Goal: Task Accomplishment & Management: Use online tool/utility

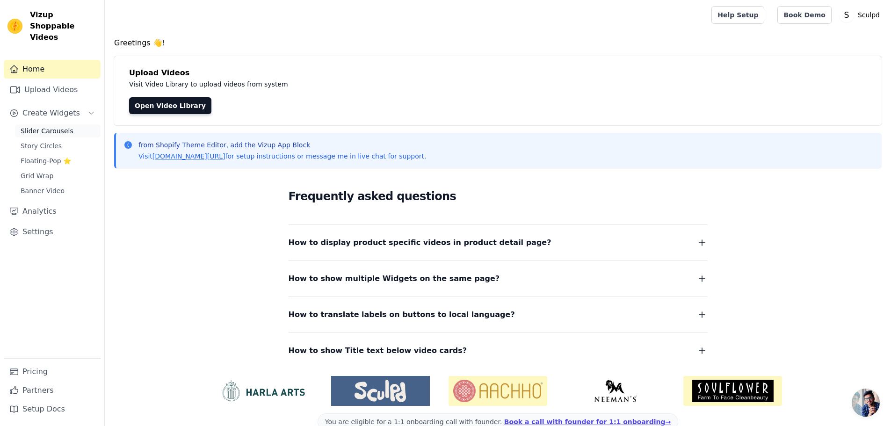
click at [42, 126] on span "Slider Carousels" at bounding box center [47, 130] width 53 height 9
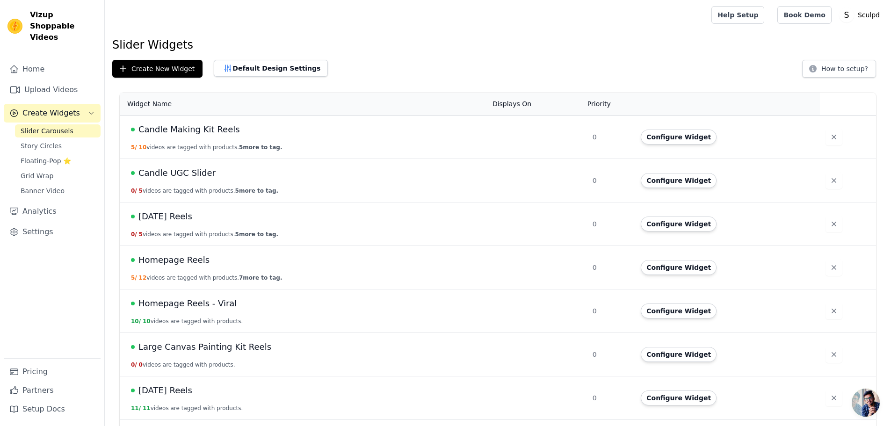
click at [628, 31] on main "Slider Widgets Create New Widget Default Design Settings How to setup? Widget N…" at bounding box center [498, 333] width 786 height 607
click at [160, 65] on button "Create New Widget" at bounding box center [157, 69] width 90 height 18
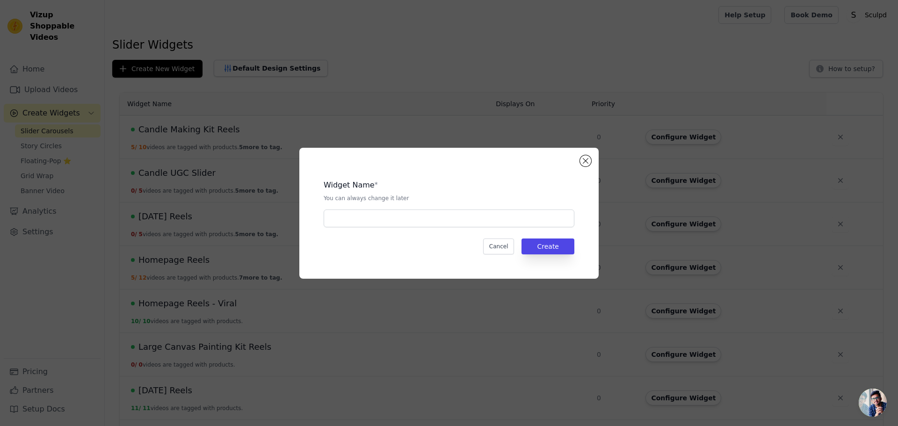
click at [424, 209] on div "Widget Name * You can always change it later" at bounding box center [449, 199] width 251 height 55
click at [424, 217] on input "text" at bounding box center [449, 219] width 251 height 18
paste input "Double Date Night - Candle & Pottery Reels"
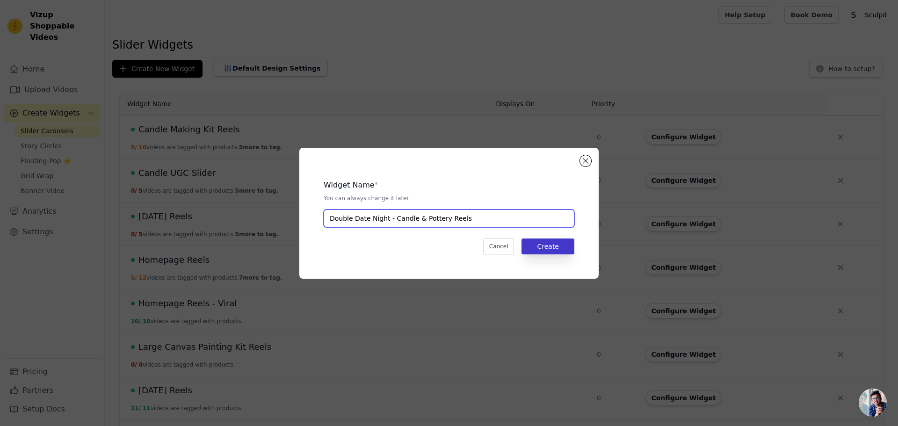
type input "Double Date Night - Candle & Pottery Reels"
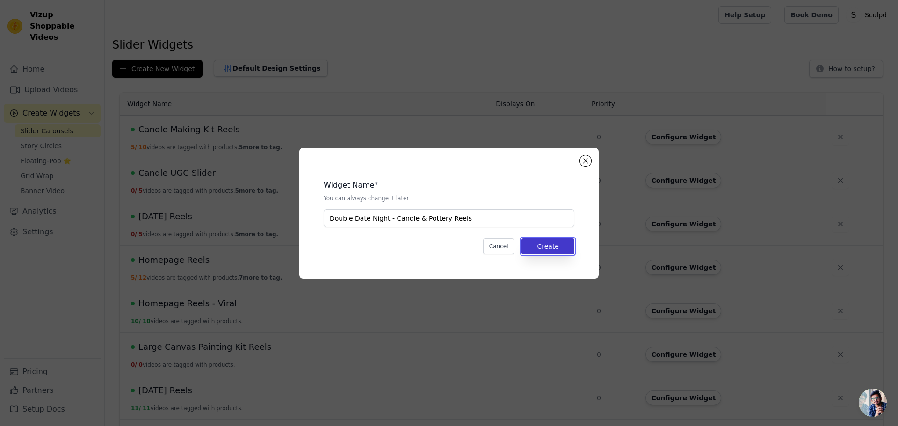
click at [551, 252] on button "Create" at bounding box center [547, 247] width 53 height 16
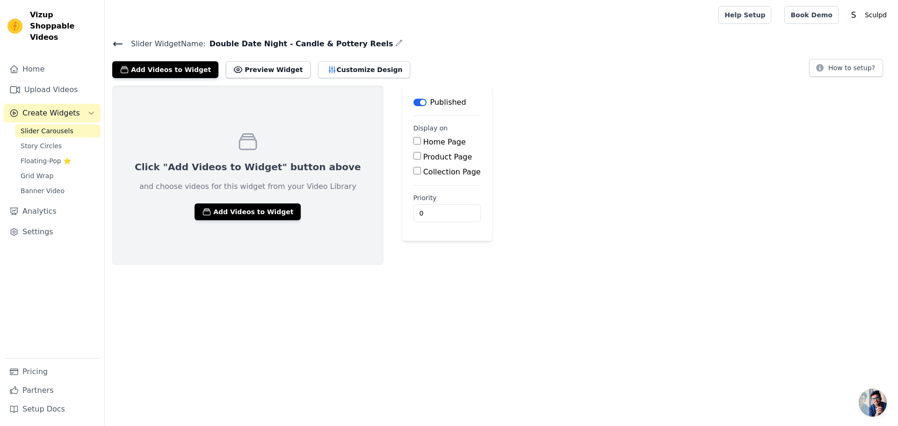
click at [413, 159] on div "Product Page" at bounding box center [446, 157] width 67 height 11
click at [423, 154] on label "Product Page" at bounding box center [447, 156] width 49 height 9
click at [413, 154] on input "Product Page" at bounding box center [416, 155] width 7 height 7
checkbox input "true"
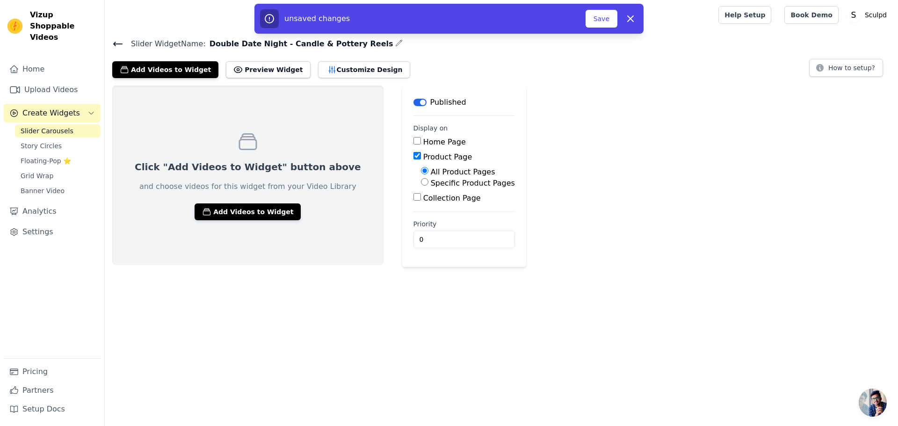
click at [431, 182] on label "Specific Product Pages" at bounding box center [473, 183] width 84 height 9
click at [421, 182] on input "Specific Product Pages" at bounding box center [424, 181] width 7 height 7
radio input "true"
click at [421, 200] on button "Select Products" at bounding box center [452, 204] width 63 height 16
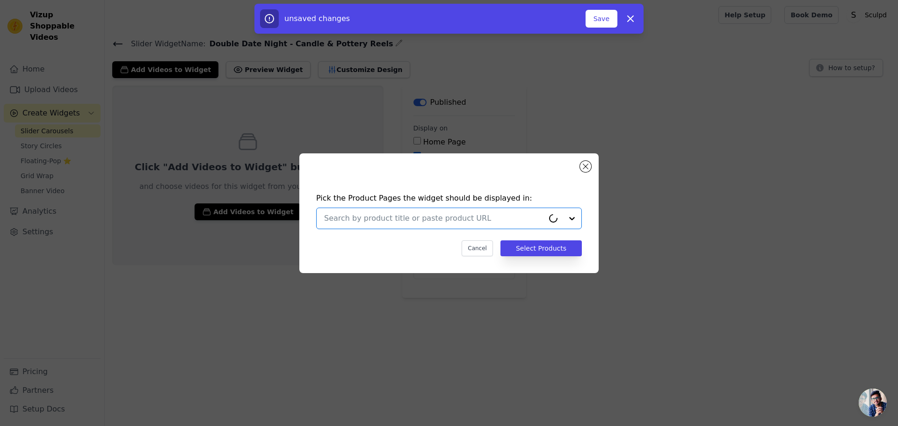
click at [392, 219] on input "text" at bounding box center [434, 218] width 220 height 11
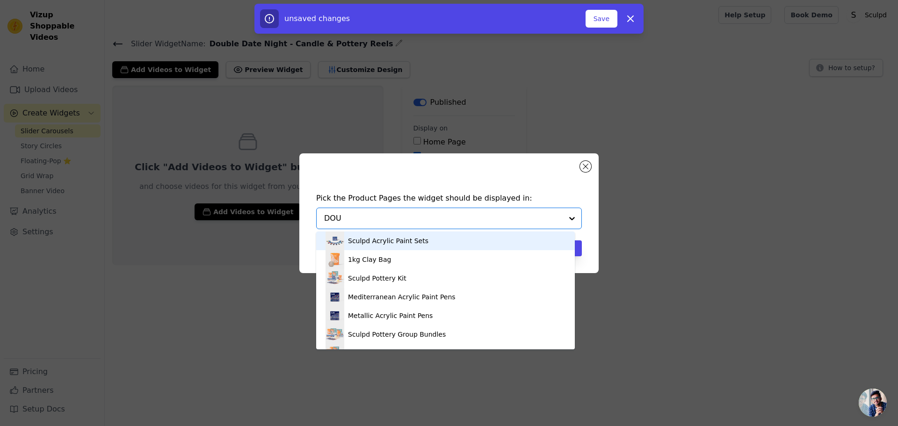
type input "DOUB"
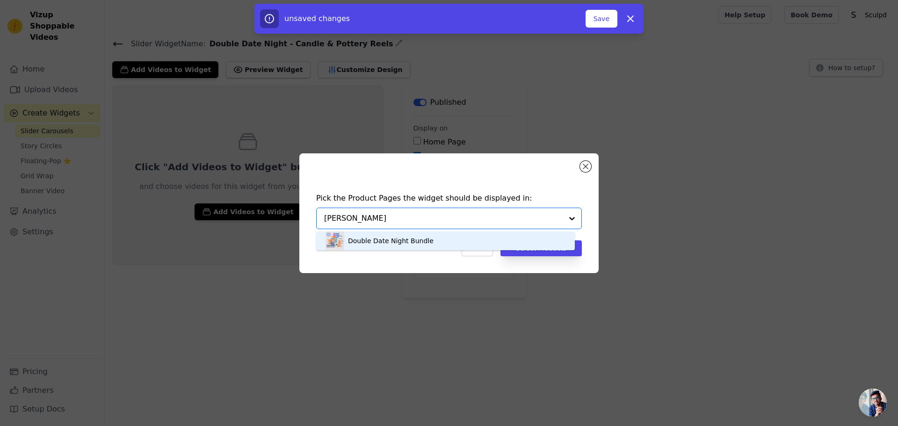
click at [378, 243] on div "Double Date Night Bundle" at bounding box center [391, 240] width 86 height 9
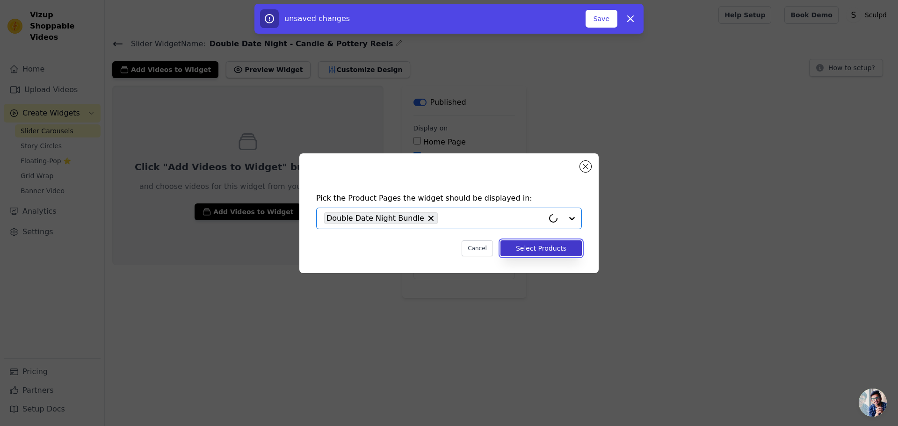
click at [532, 253] on button "Select Products" at bounding box center [540, 248] width 81 height 16
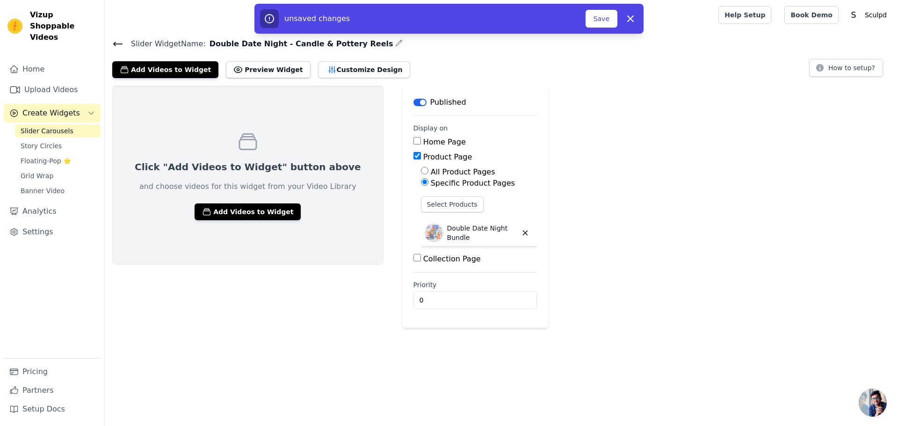
click at [660, 273] on div "Click "Add Videos to Widget" button above and choose videos for this widget fro…" at bounding box center [501, 207] width 793 height 242
click at [602, 26] on button "Save" at bounding box center [602, 19] width 32 height 18
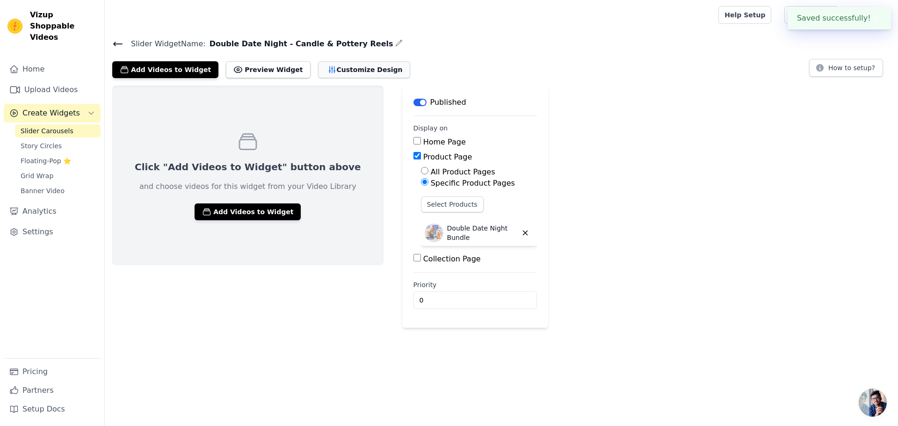
click at [318, 71] on button "Customize Design" at bounding box center [364, 69] width 92 height 17
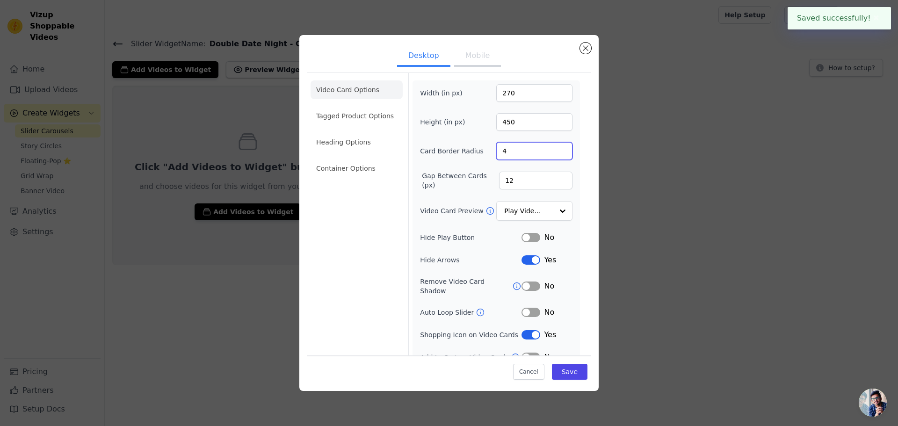
drag, startPoint x: 499, startPoint y: 150, endPoint x: 510, endPoint y: 150, distance: 11.2
click at [510, 150] on input "4" at bounding box center [534, 151] width 76 height 18
type input "20"
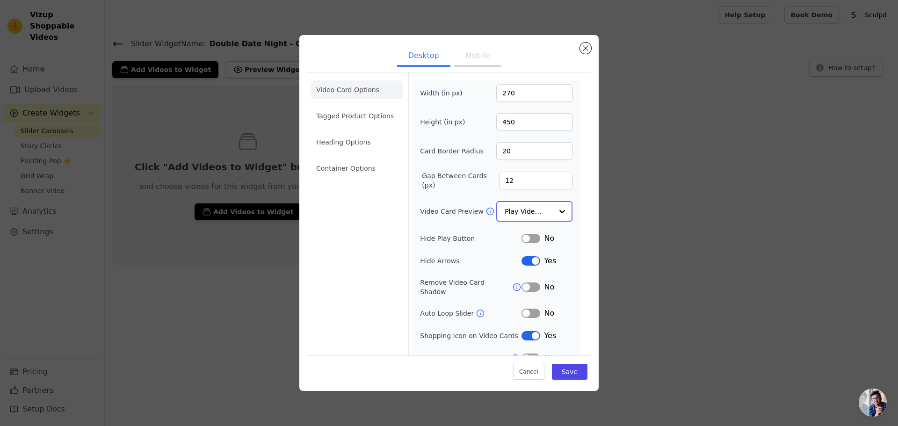
click at [517, 213] on input "Video Card Preview" at bounding box center [529, 211] width 48 height 19
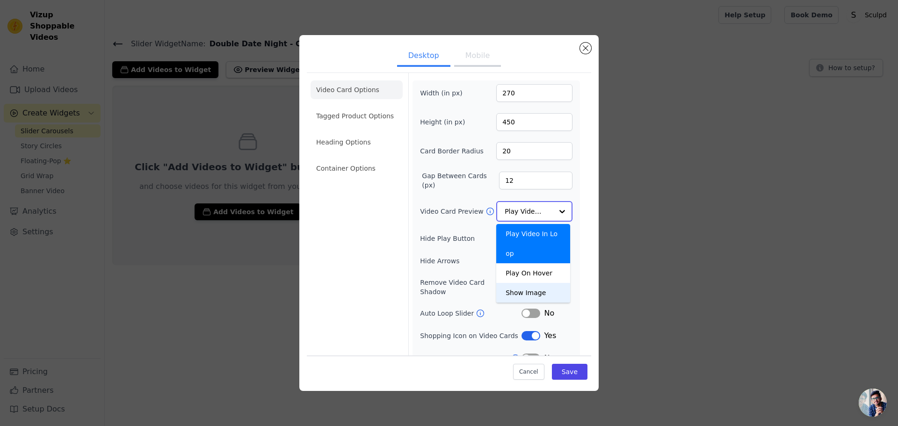
click at [543, 283] on div "Show Image" at bounding box center [533, 293] width 74 height 20
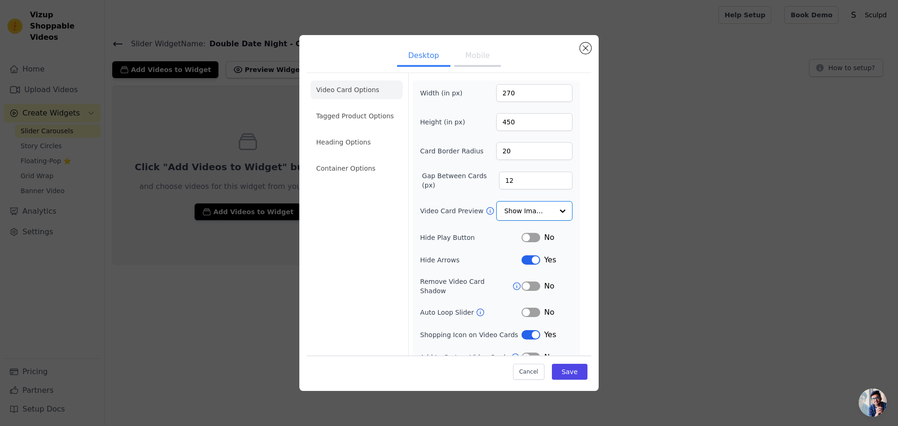
click at [528, 261] on button "Label" at bounding box center [530, 259] width 19 height 9
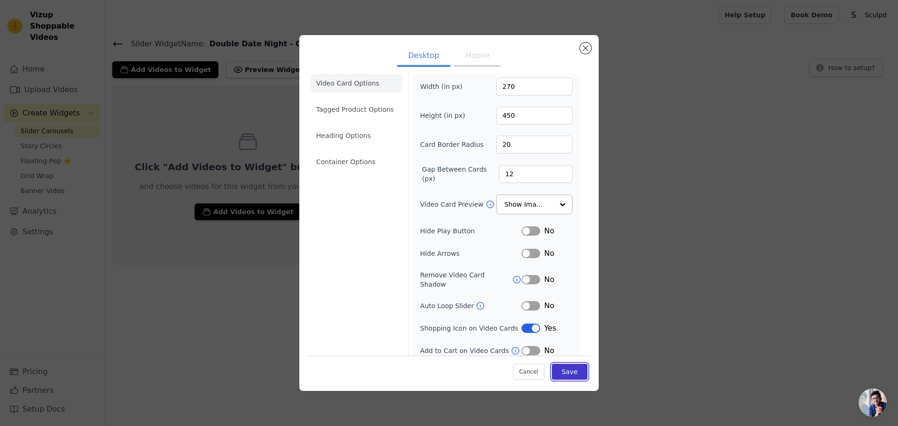
click at [563, 369] on button "Save" at bounding box center [570, 372] width 36 height 16
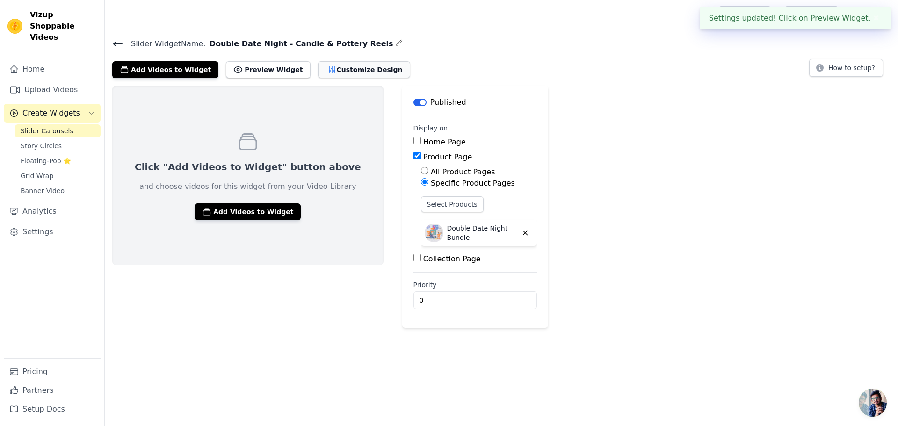
click at [330, 71] on button "Customize Design" at bounding box center [364, 69] width 92 height 17
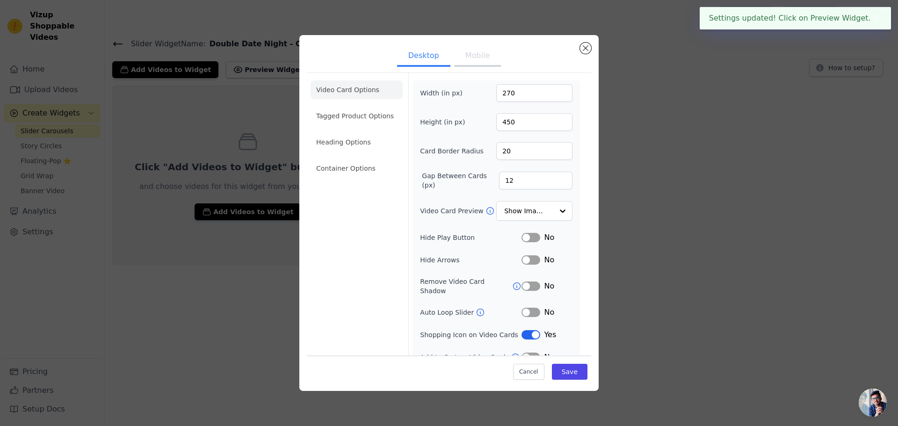
click at [469, 59] on button "Mobile" at bounding box center [477, 56] width 47 height 21
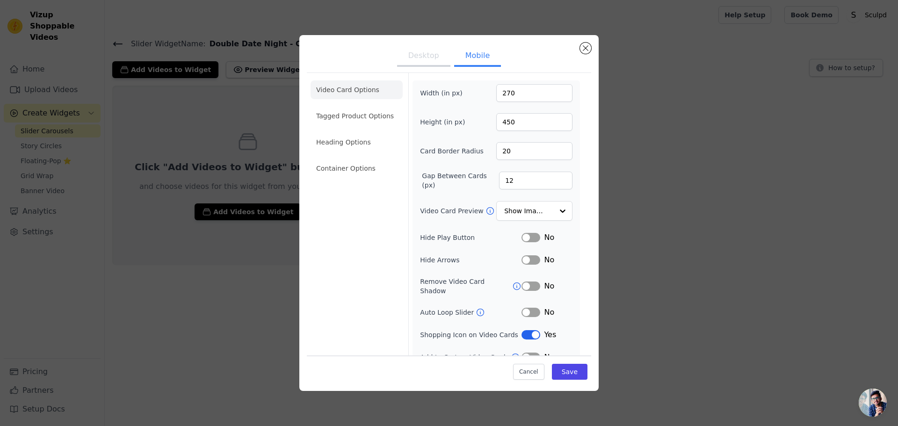
click at [530, 255] on button "Label" at bounding box center [530, 259] width 19 height 9
click at [567, 371] on button "Save" at bounding box center [570, 372] width 36 height 16
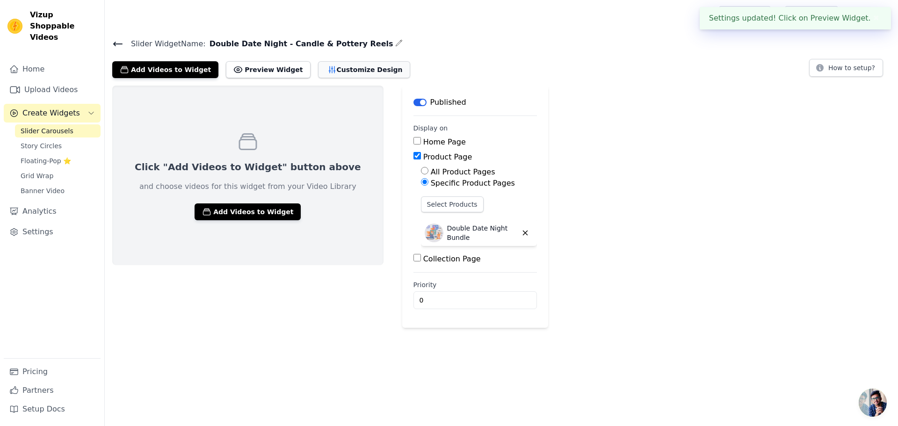
click at [329, 70] on button "Customize Design" at bounding box center [364, 69] width 92 height 17
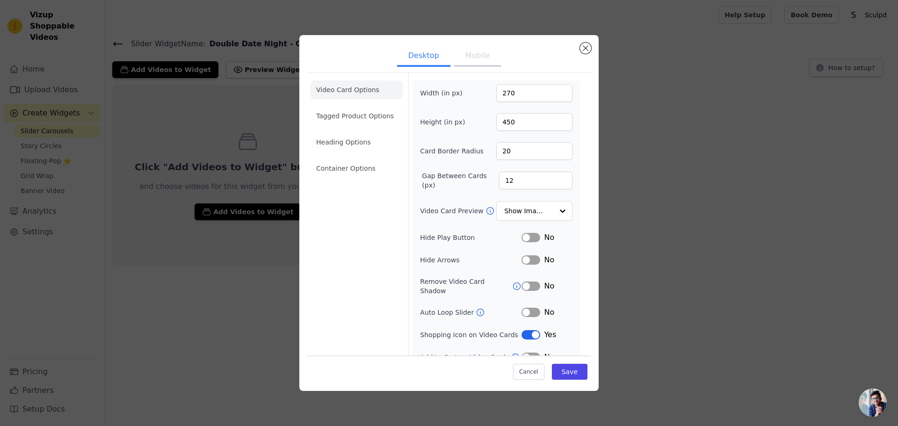
click at [484, 57] on button "Mobile" at bounding box center [477, 56] width 47 height 21
click at [413, 59] on button "Desktop" at bounding box center [423, 56] width 53 height 21
click at [329, 159] on li "Tagged Product Options" at bounding box center [357, 168] width 92 height 19
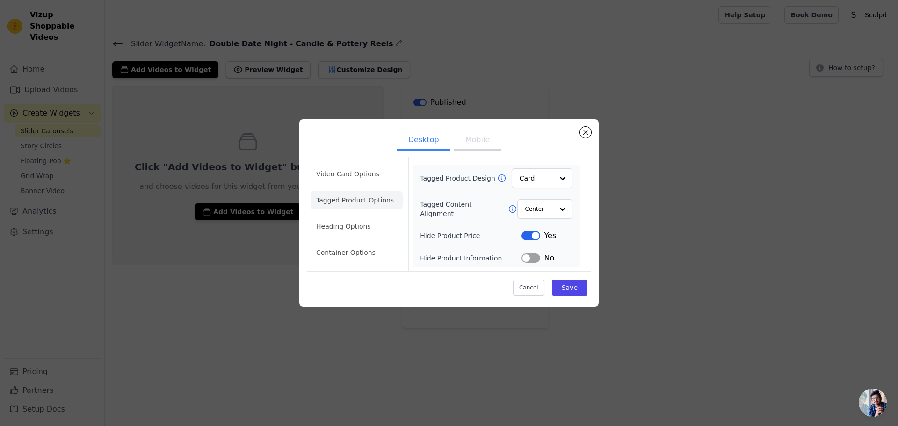
click at [531, 258] on button "Label" at bounding box center [530, 257] width 19 height 9
click at [579, 292] on button "Save" at bounding box center [570, 288] width 36 height 16
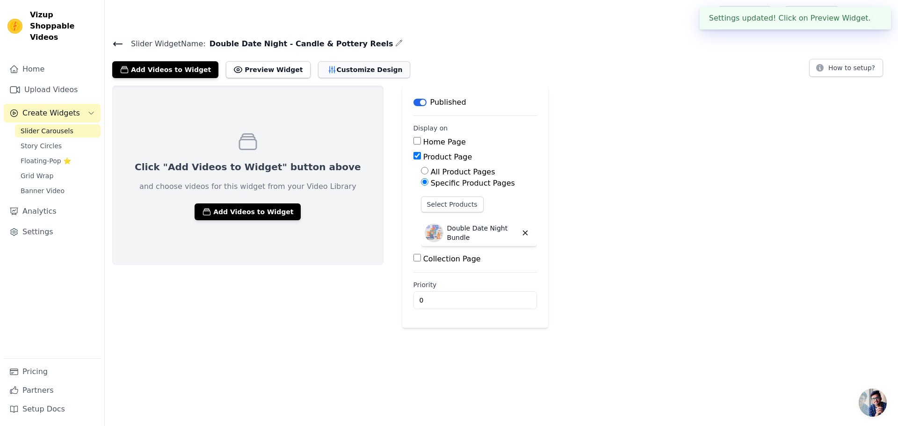
click at [325, 73] on button "Customize Design" at bounding box center [364, 69] width 92 height 17
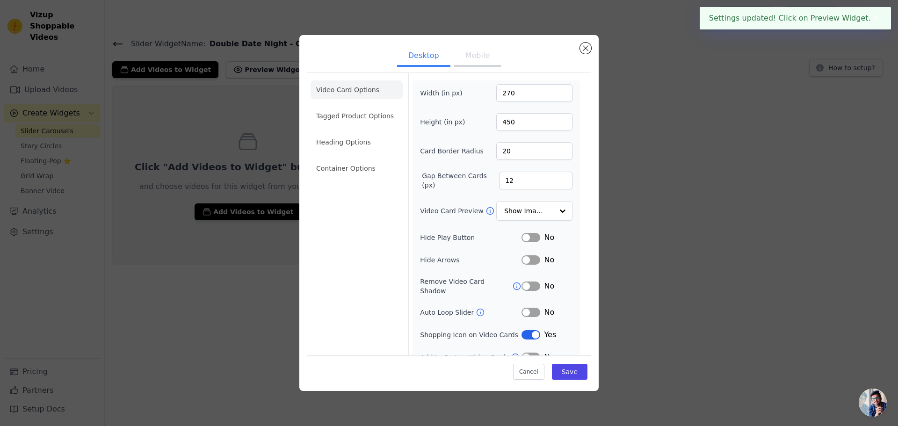
click at [464, 57] on button "Mobile" at bounding box center [477, 56] width 47 height 21
click at [336, 159] on li "Tagged Product Options" at bounding box center [357, 168] width 92 height 19
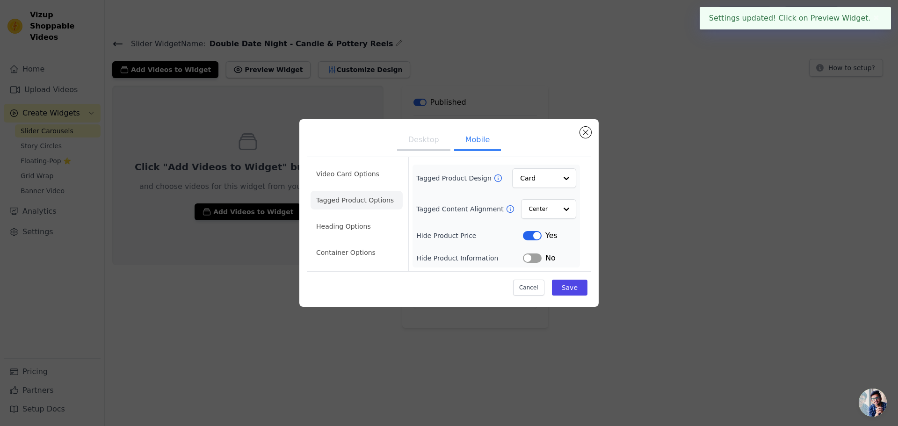
click at [530, 260] on button "Label" at bounding box center [532, 257] width 19 height 9
click at [564, 282] on button "Save" at bounding box center [570, 288] width 36 height 16
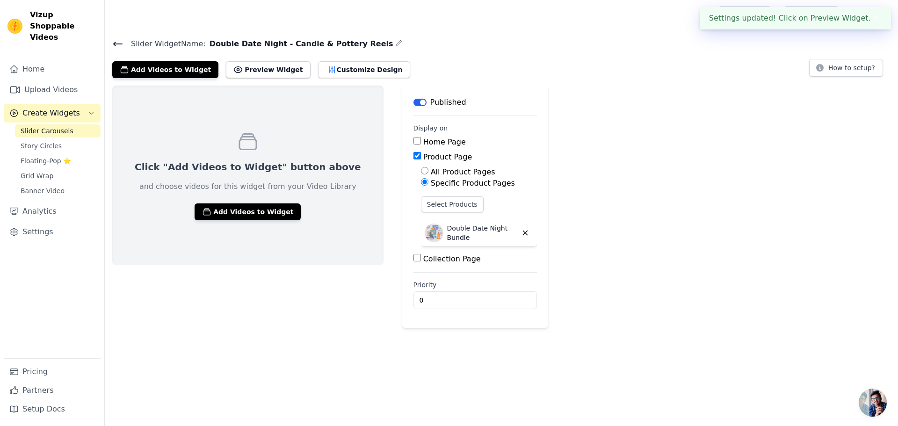
click at [332, 69] on button "Customize Design" at bounding box center [364, 69] width 92 height 17
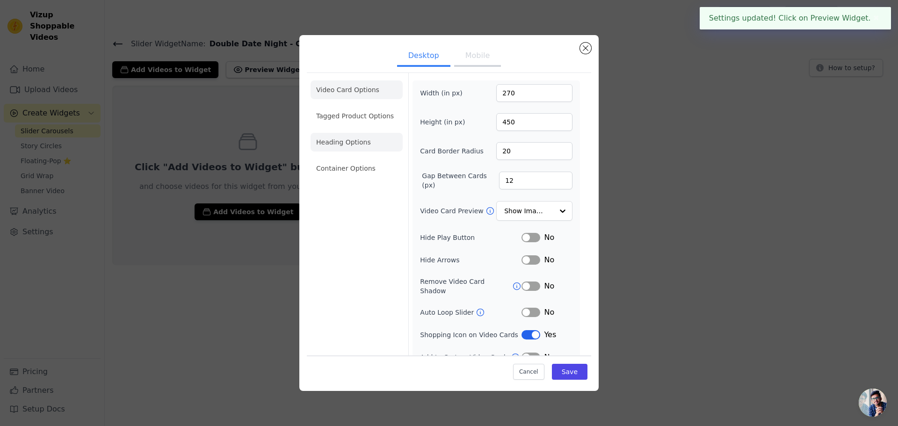
click at [342, 137] on li "Heading Options" at bounding box center [357, 142] width 92 height 19
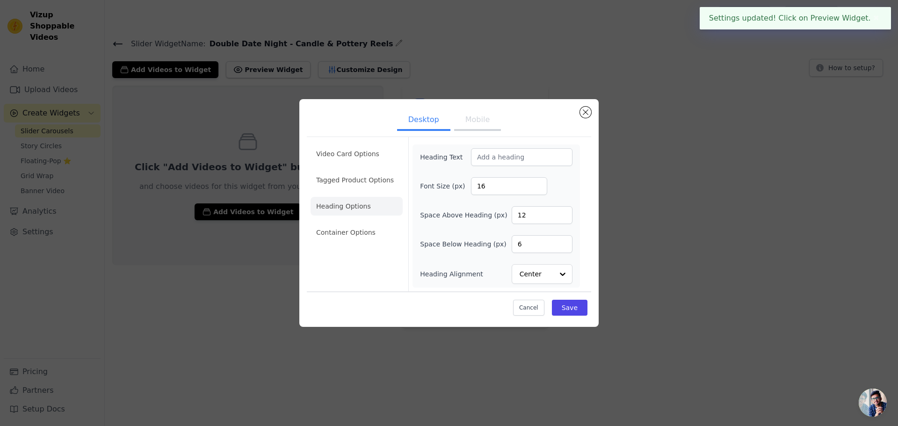
click at [484, 124] on button "Mobile" at bounding box center [477, 120] width 47 height 21
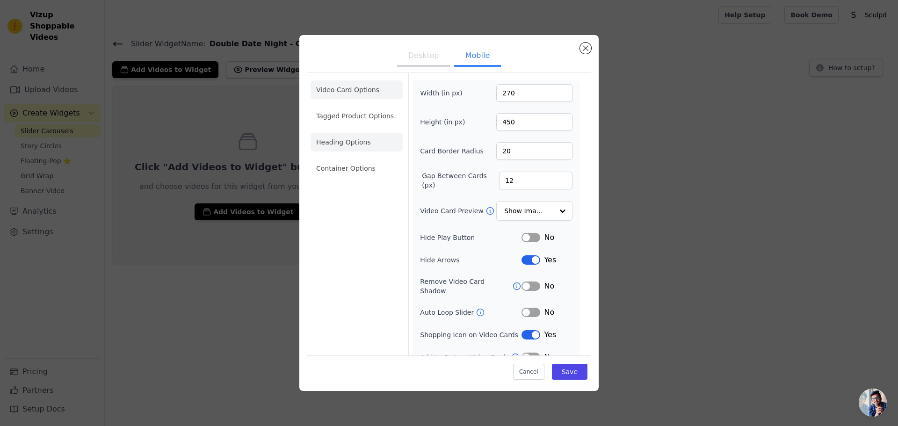
click at [342, 141] on li "Heading Options" at bounding box center [357, 142] width 92 height 19
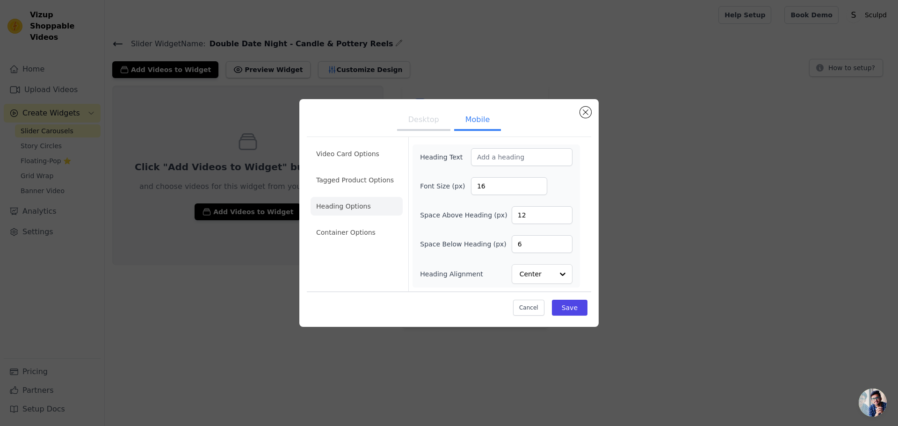
click at [415, 117] on button "Desktop" at bounding box center [423, 120] width 53 height 21
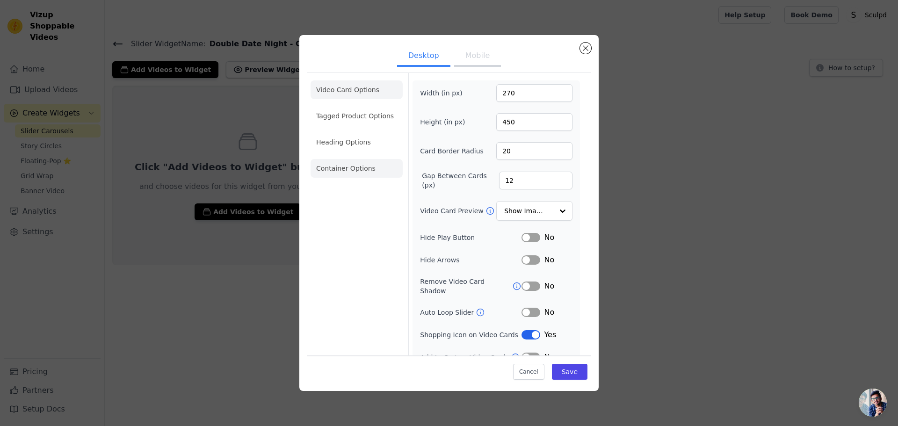
click at [357, 173] on li "Container Options" at bounding box center [357, 168] width 92 height 19
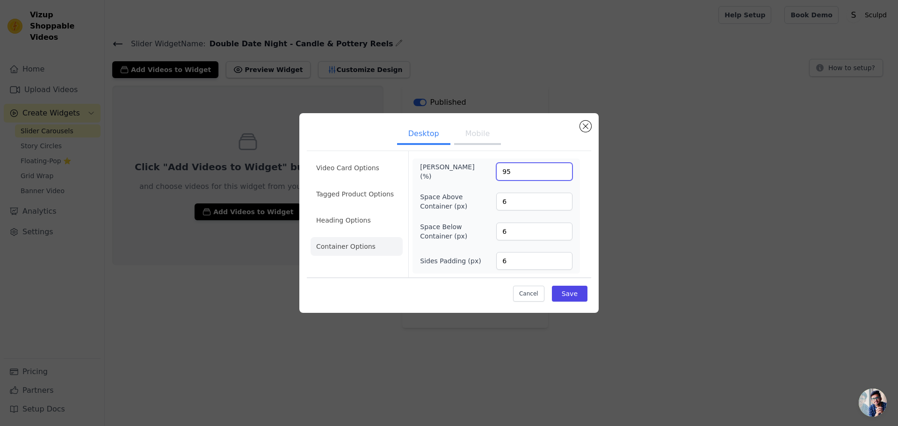
click at [505, 173] on input "95" at bounding box center [534, 172] width 76 height 18
type input "100"
click at [576, 296] on button "Save" at bounding box center [570, 294] width 36 height 16
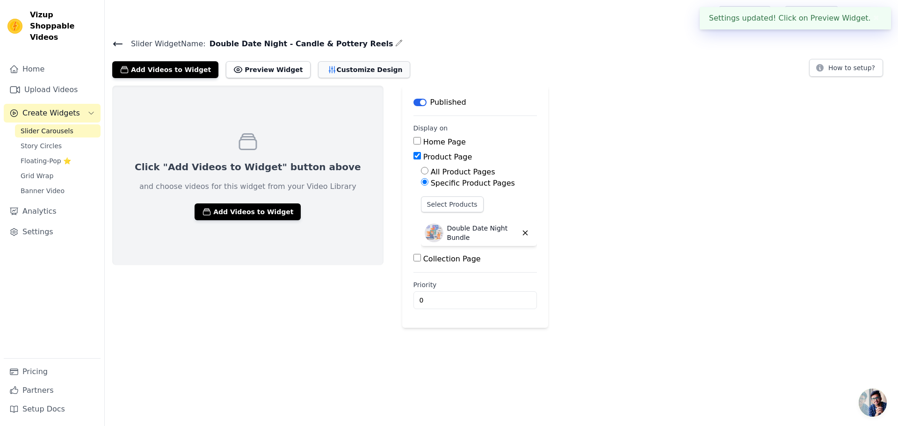
click at [320, 72] on button "Customize Design" at bounding box center [364, 69] width 92 height 17
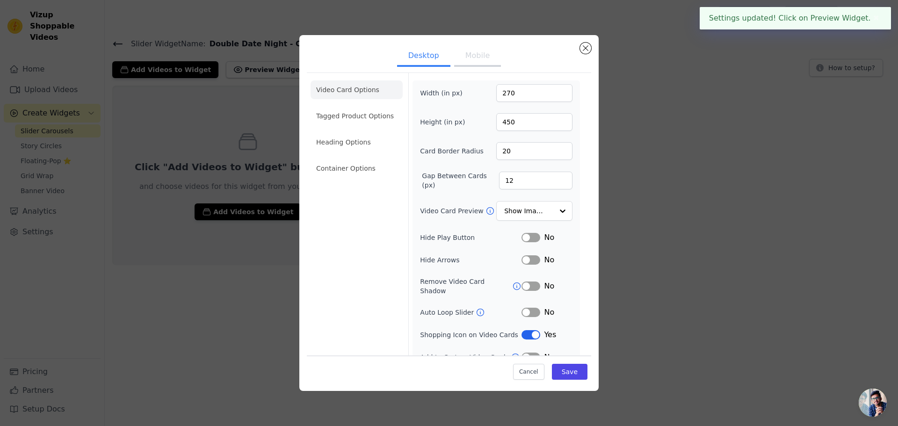
click at [478, 59] on button "Mobile" at bounding box center [477, 56] width 47 height 21
click at [347, 172] on li "Container Options" at bounding box center [357, 168] width 92 height 19
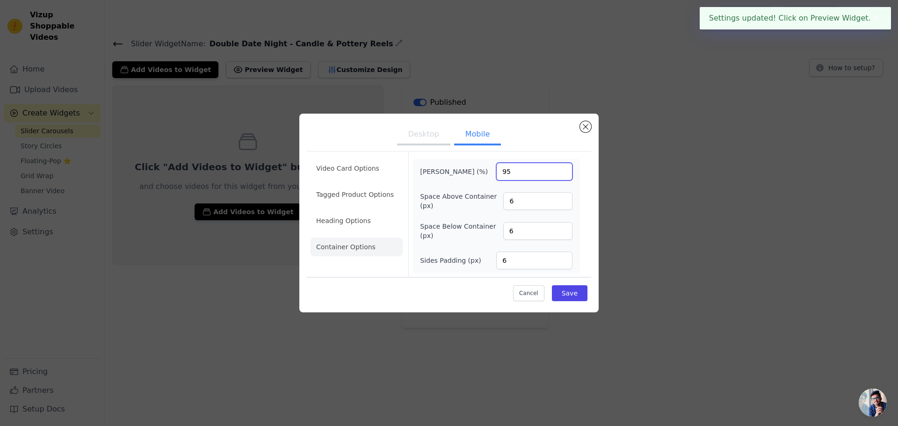
click at [503, 176] on input "95" at bounding box center [534, 172] width 76 height 18
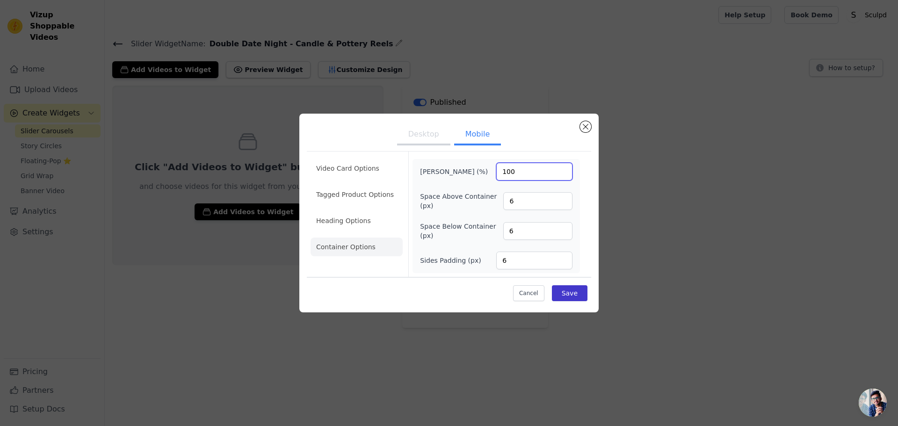
type input "100"
click at [566, 290] on button "Save" at bounding box center [570, 293] width 36 height 16
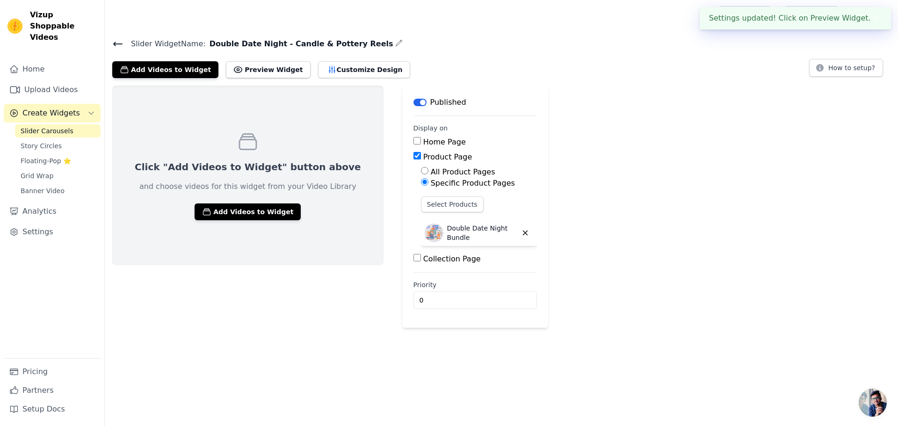
click at [636, 285] on div "Click "Add Videos to Widget" button above and choose videos for this widget fro…" at bounding box center [501, 207] width 793 height 242
click at [187, 68] on button "Add Videos to Widget" at bounding box center [165, 69] width 106 height 17
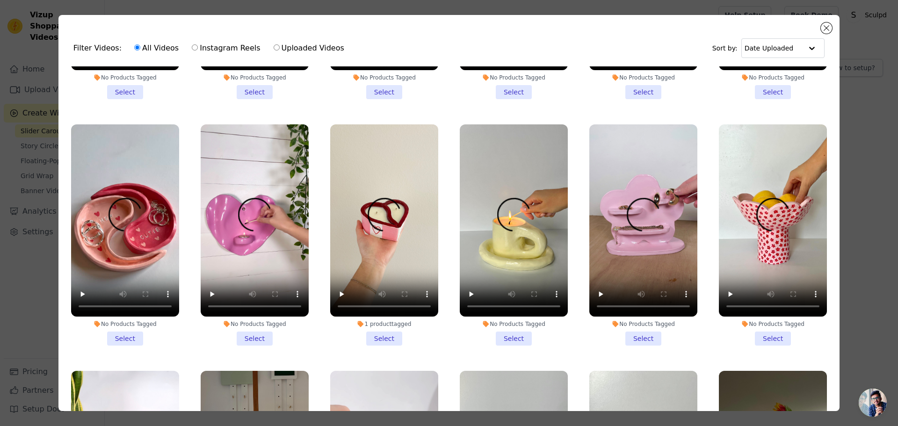
scroll to position [935, 0]
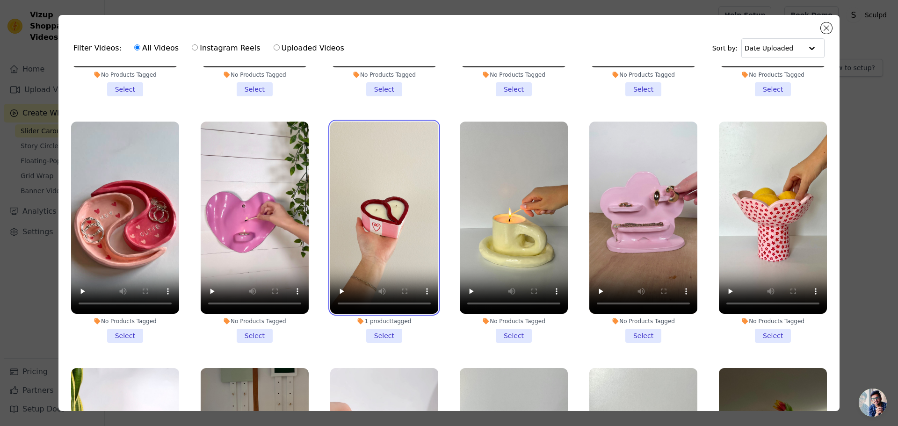
click at [362, 224] on video at bounding box center [384, 218] width 108 height 192
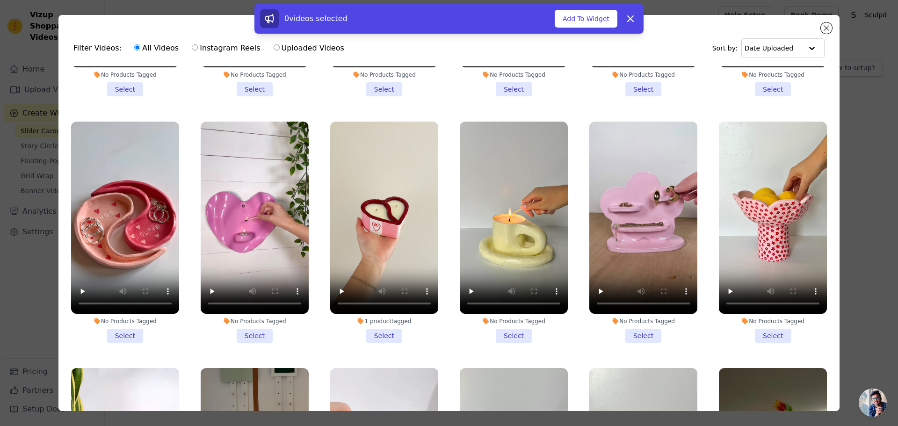
click at [379, 323] on li "1 product tagged Select" at bounding box center [384, 232] width 108 height 221
click at [0, 0] on input "1 product tagged Select" at bounding box center [0, 0] width 0 height 0
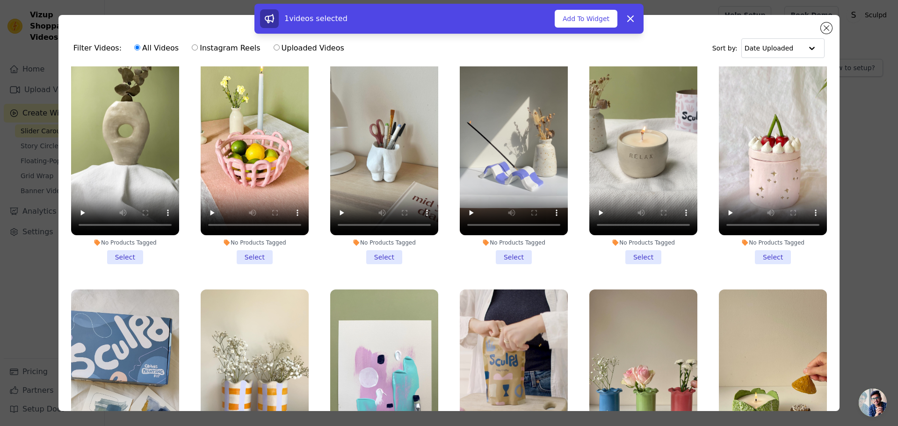
scroll to position [3180, 0]
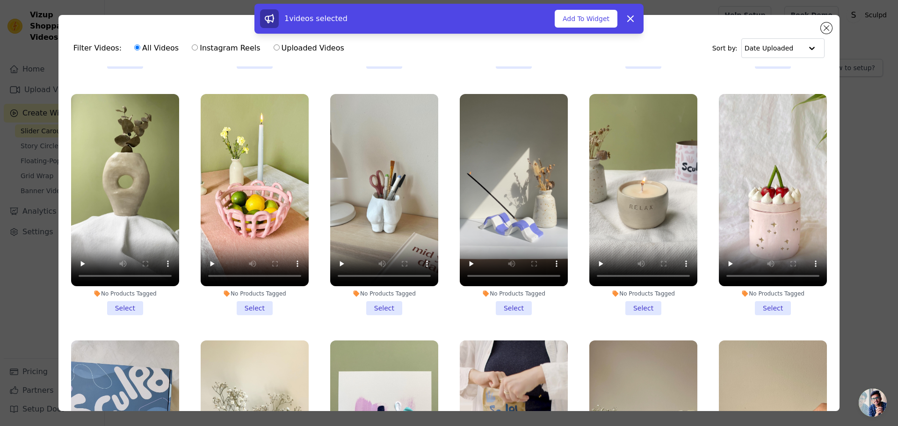
click at [644, 261] on li "No Products Tagged Select" at bounding box center [643, 204] width 108 height 221
click at [0, 0] on input "No Products Tagged Select" at bounding box center [0, 0] width 0 height 0
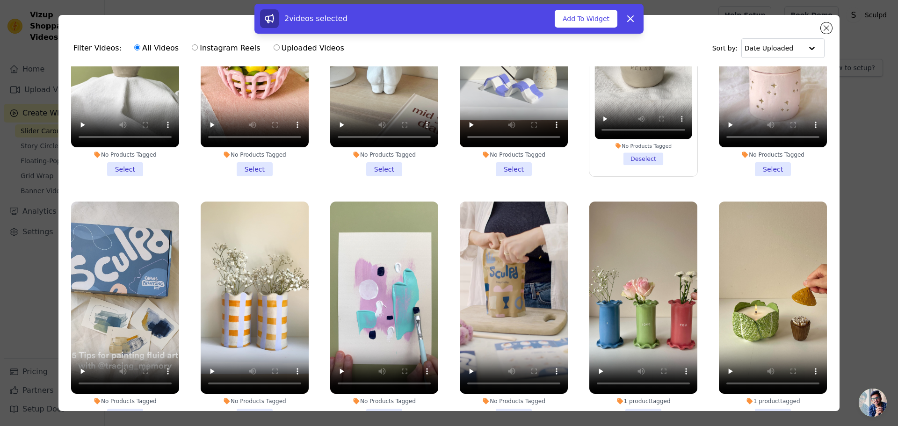
scroll to position [3321, 0]
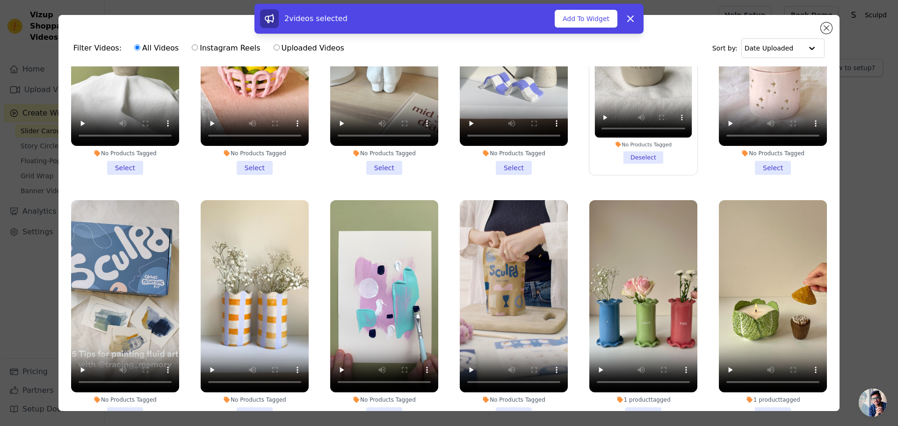
click at [634, 361] on li "1 product tagged Select" at bounding box center [643, 310] width 108 height 221
click at [0, 0] on input "1 product tagged Select" at bounding box center [0, 0] width 0 height 0
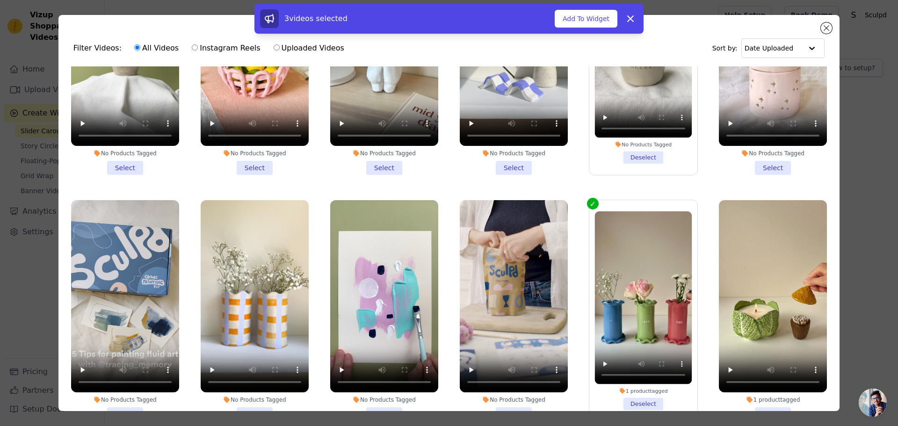
click at [753, 366] on li "1 product tagged Select" at bounding box center [773, 310] width 108 height 221
click at [0, 0] on input "1 product tagged Select" at bounding box center [0, 0] width 0 height 0
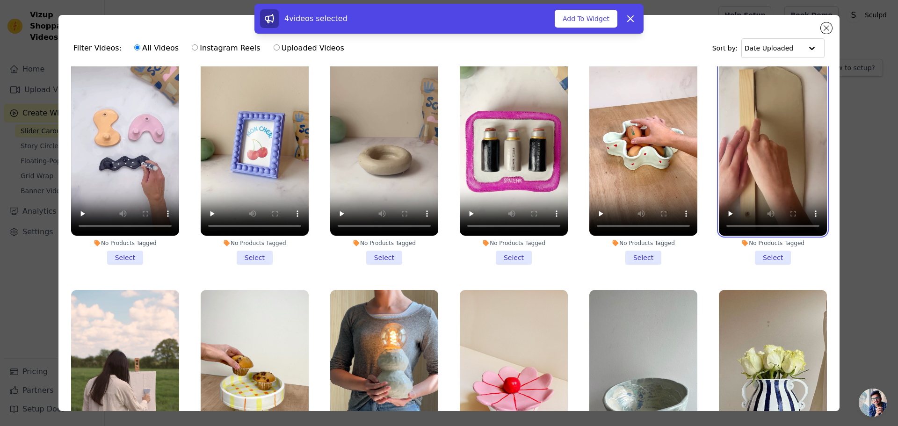
scroll to position [6821, 0]
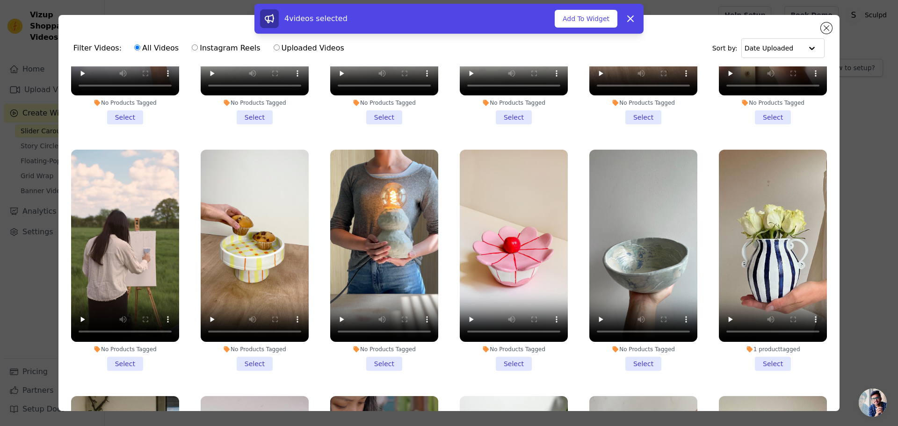
click at [772, 261] on li "1 product tagged Select" at bounding box center [773, 260] width 108 height 221
click at [0, 0] on input "1 product tagged Select" at bounding box center [0, 0] width 0 height 0
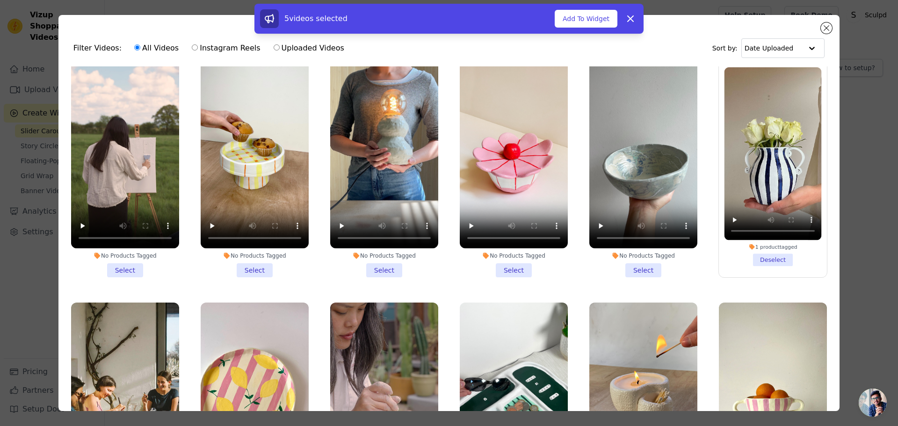
scroll to position [6961, 0]
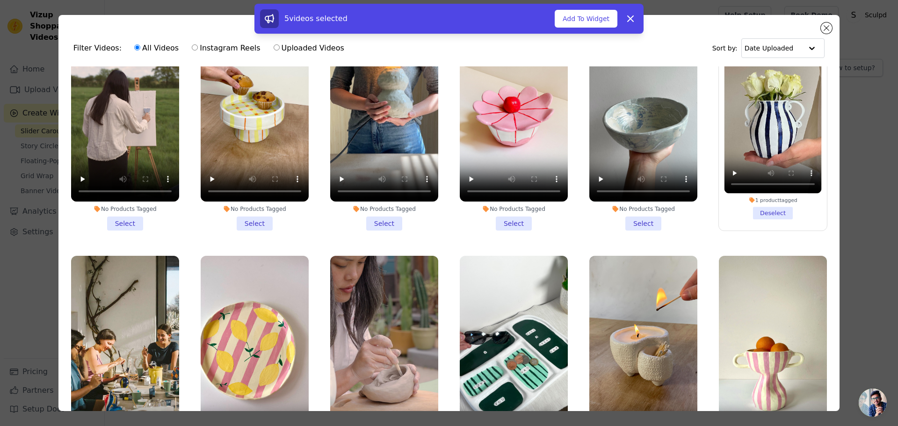
click at [635, 362] on li "No Products Tagged Select" at bounding box center [643, 366] width 108 height 221
click at [0, 0] on input "No Products Tagged Select" at bounding box center [0, 0] width 0 height 0
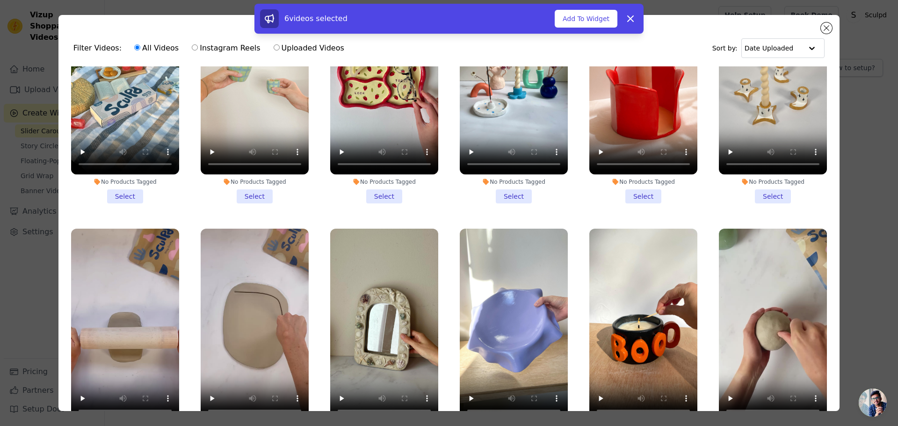
scroll to position [8224, 0]
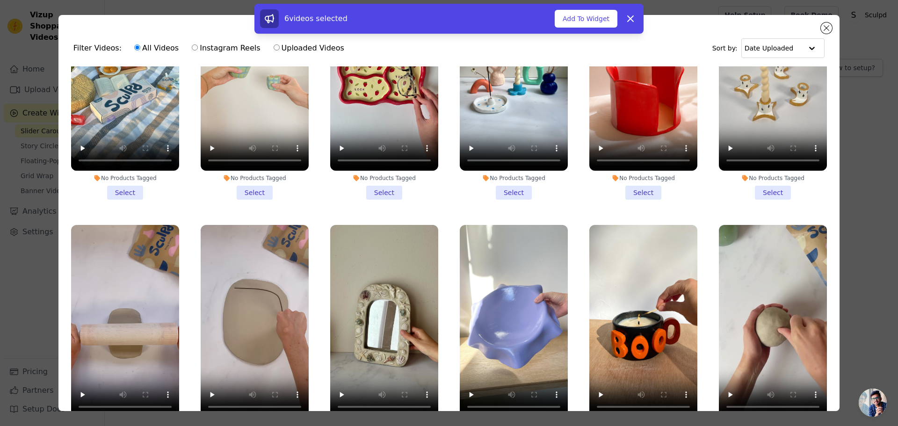
click at [504, 316] on li "No Products Tagged Select" at bounding box center [514, 335] width 108 height 221
click at [0, 0] on input "No Products Tagged Select" at bounding box center [0, 0] width 0 height 0
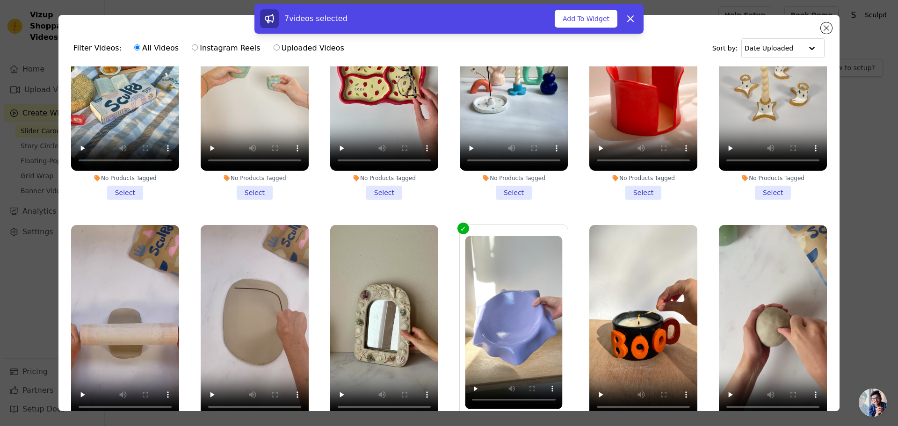
scroll to position [8411, 0]
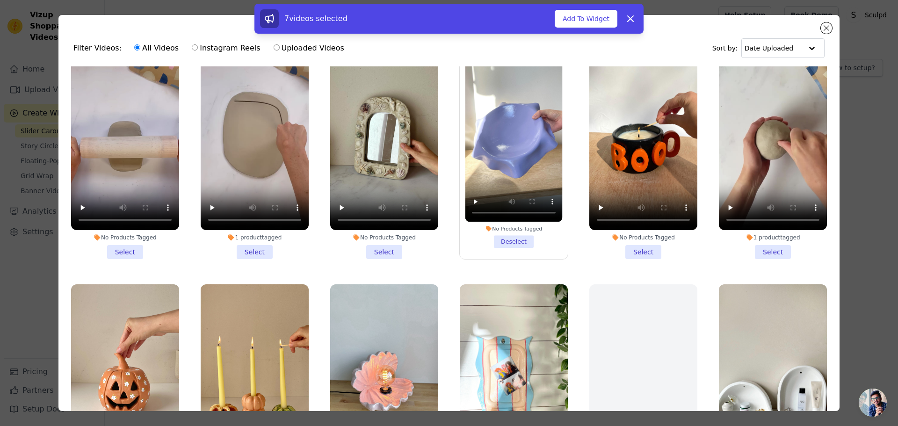
click at [119, 378] on li "1 product tagged Select" at bounding box center [125, 394] width 108 height 221
click at [0, 0] on input "1 product tagged Select" at bounding box center [0, 0] width 0 height 0
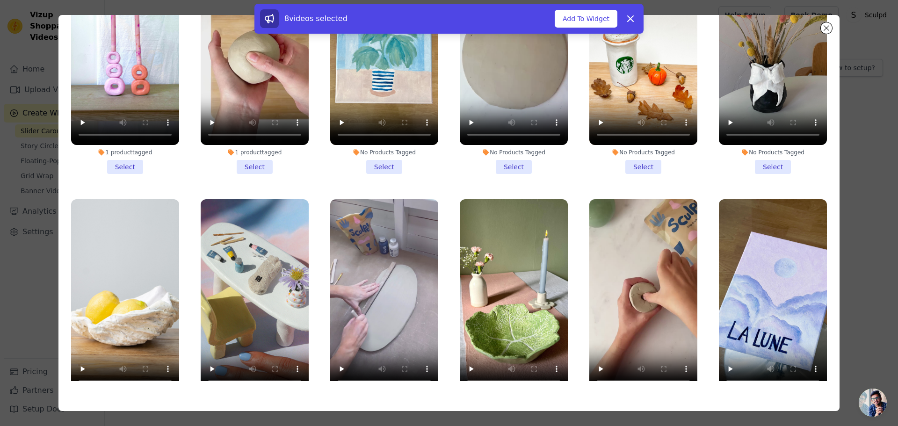
scroll to position [10585, 0]
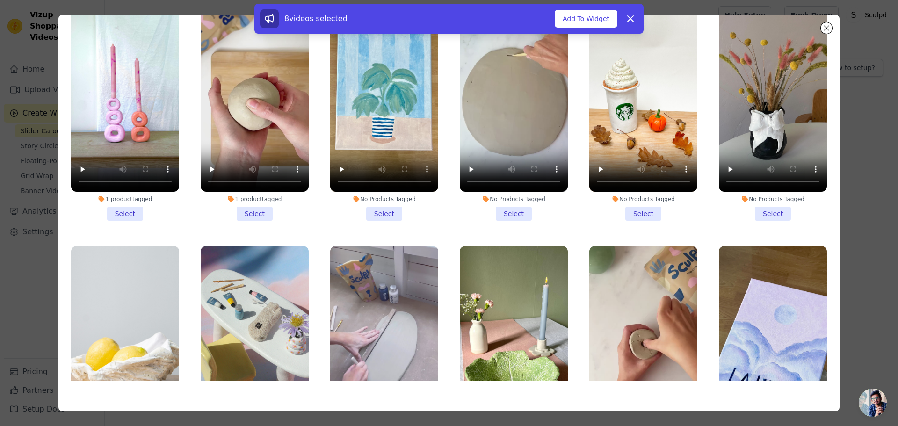
click at [247, 300] on li "No Products Tagged Select" at bounding box center [255, 356] width 108 height 221
click at [0, 0] on input "No Products Tagged Select" at bounding box center [0, 0] width 0 height 0
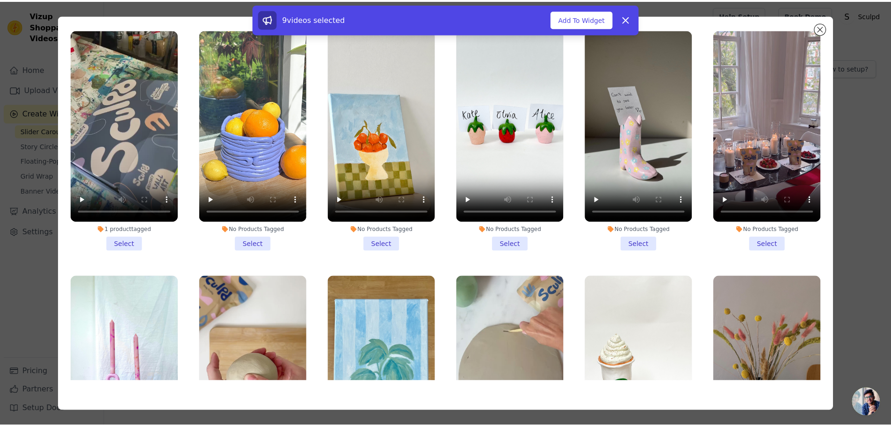
scroll to position [10258, 0]
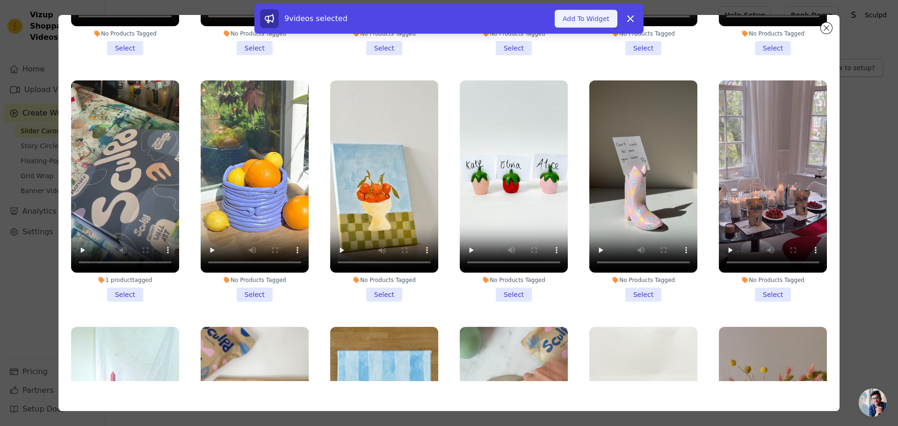
click at [582, 20] on button "Add To Widget" at bounding box center [586, 19] width 63 height 18
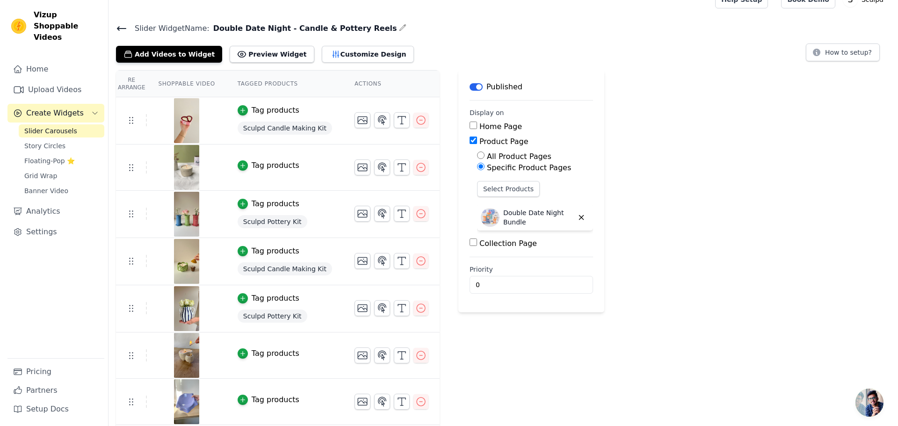
scroll to position [0, 0]
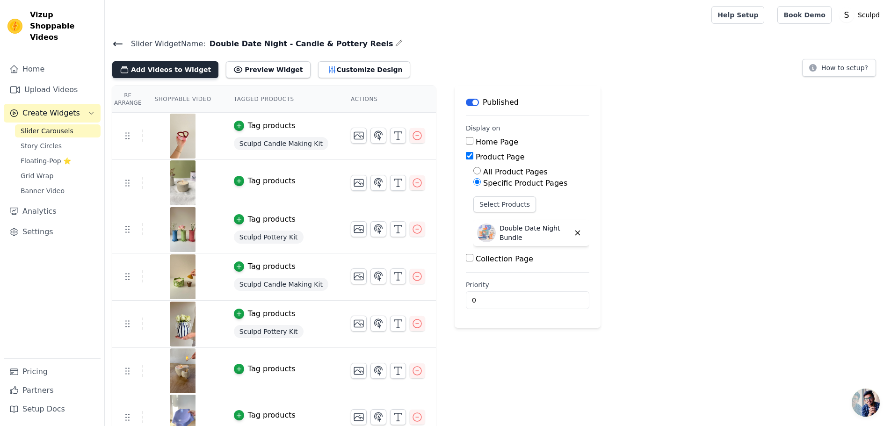
click at [181, 65] on button "Add Videos to Widget" at bounding box center [165, 69] width 106 height 17
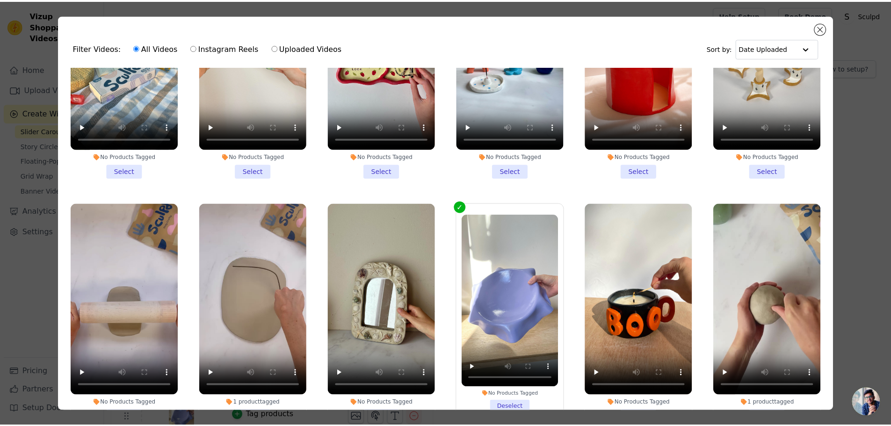
scroll to position [8317, 0]
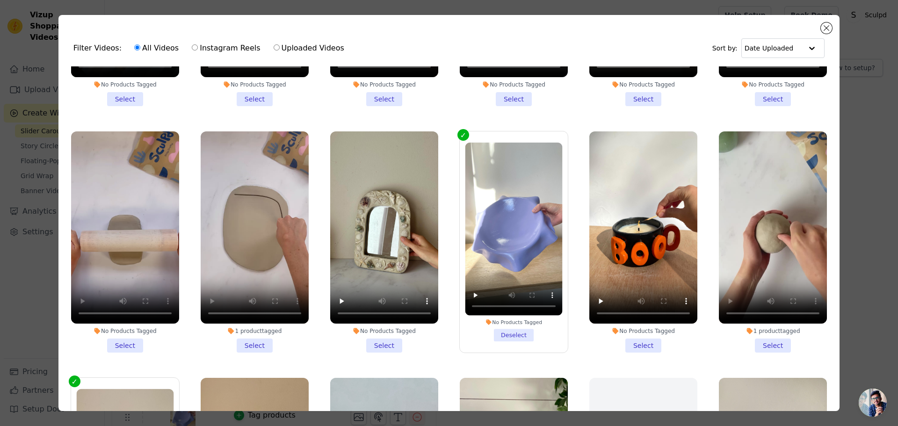
click at [763, 219] on li "1 product tagged Select" at bounding box center [773, 241] width 108 height 221
click at [0, 0] on input "1 product tagged Select" at bounding box center [0, 0] width 0 height 0
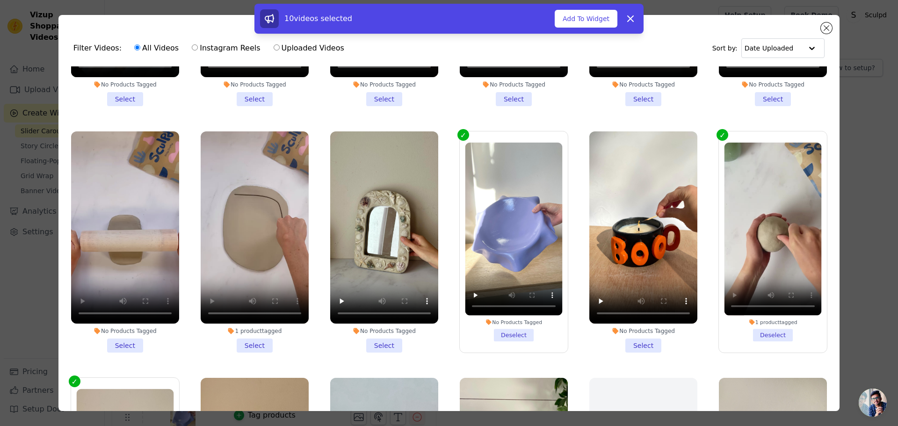
click at [555, 8] on div "10 videos selected Add To Widget Dismiss" at bounding box center [448, 19] width 389 height 30
click at [578, 21] on button "Add To Widget" at bounding box center [586, 19] width 63 height 18
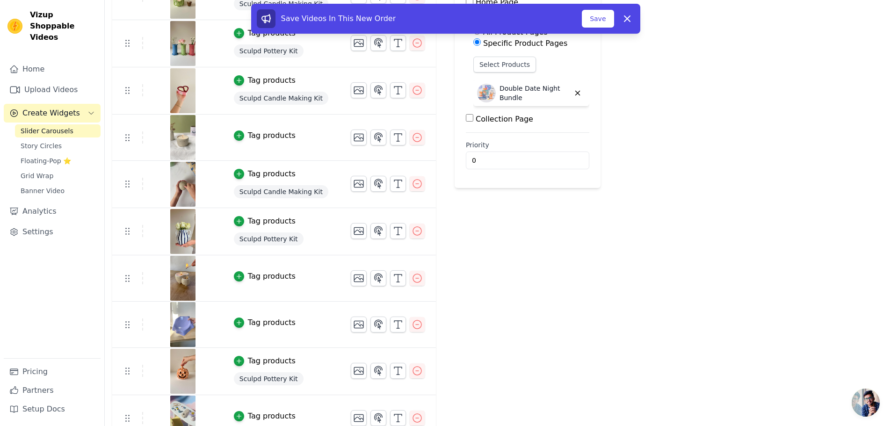
scroll to position [155, 0]
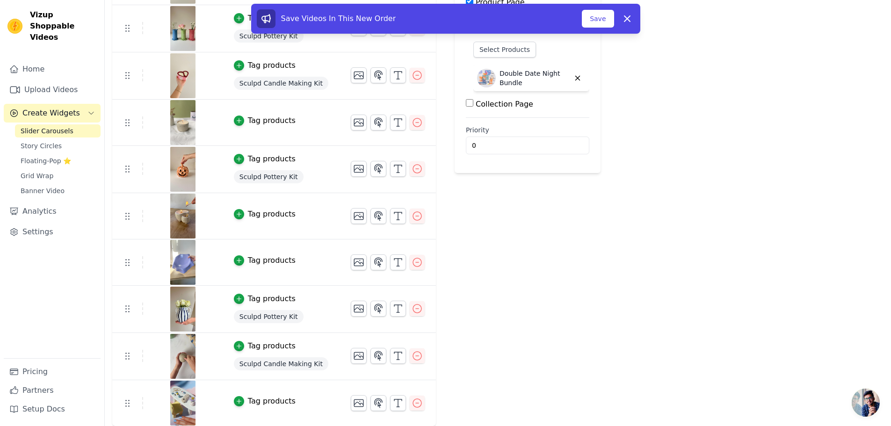
click at [127, 404] on icon at bounding box center [127, 403] width 11 height 11
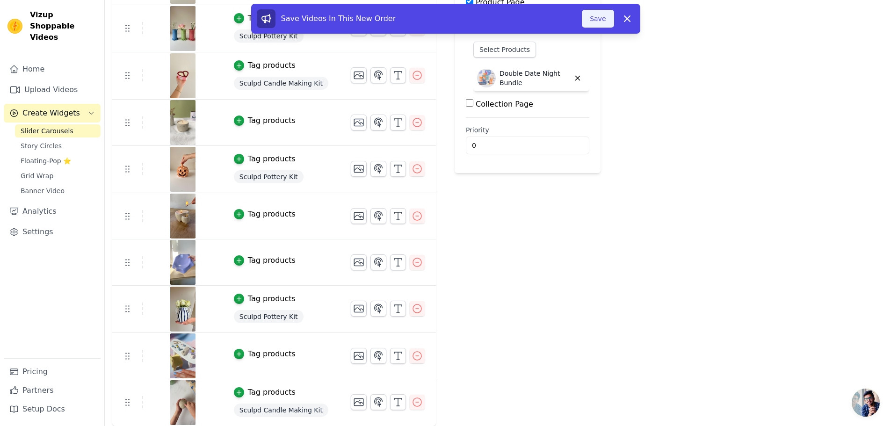
click at [595, 20] on button "Save" at bounding box center [598, 19] width 32 height 18
